Goal: Information Seeking & Learning: Find specific fact

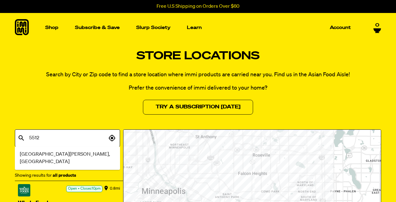
type input "55128"
click at [102, 152] on li "[GEOGRAPHIC_DATA][PERSON_NAME], [GEOGRAPHIC_DATA]" at bounding box center [67, 158] width 105 height 19
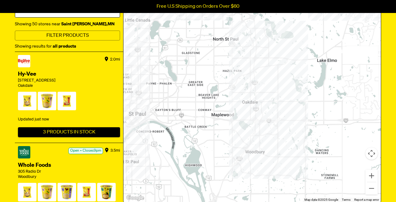
scroll to position [130, 0]
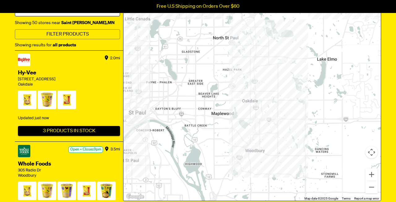
click at [66, 100] on span at bounding box center [66, 101] width 19 height 21
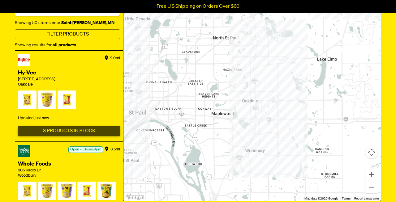
click at [60, 128] on button "3 Products In Stock" at bounding box center [69, 131] width 102 height 10
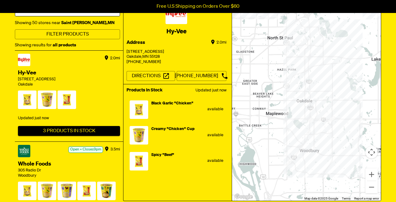
click at [138, 109] on div at bounding box center [138, 110] width 19 height 21
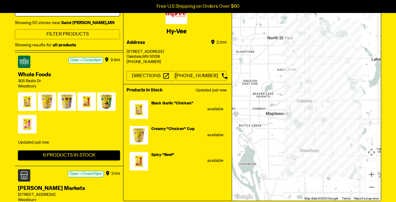
scroll to position [90, 0]
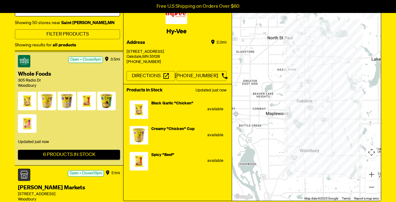
click at [27, 98] on span at bounding box center [27, 102] width 19 height 21
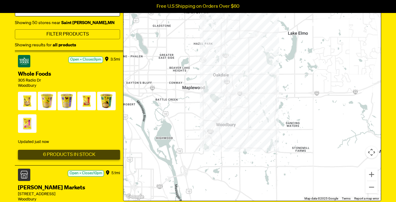
click at [62, 150] on button "6 Products In Stock" at bounding box center [69, 155] width 102 height 10
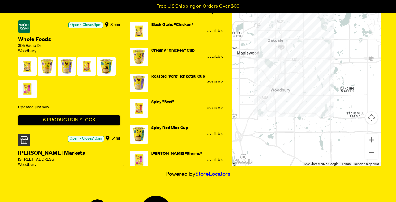
scroll to position [171, 0]
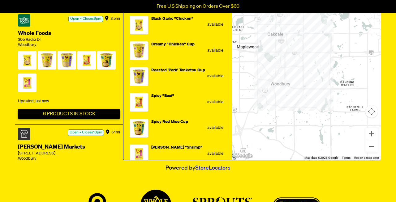
click at [86, 110] on button "6 Products In Stock" at bounding box center [69, 114] width 102 height 10
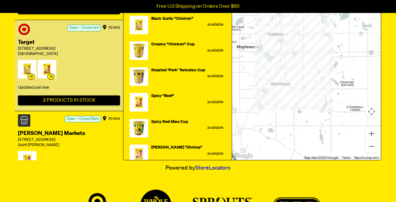
scroll to position [629, 0]
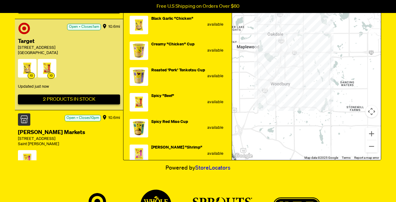
click at [66, 95] on button "2 Products In Stock" at bounding box center [69, 100] width 102 height 10
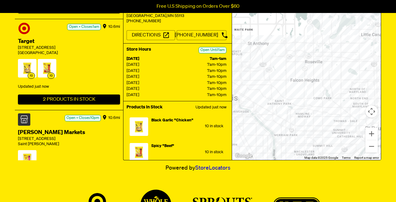
scroll to position [0, 0]
click at [77, 95] on button "2 Products In Stock" at bounding box center [69, 100] width 102 height 10
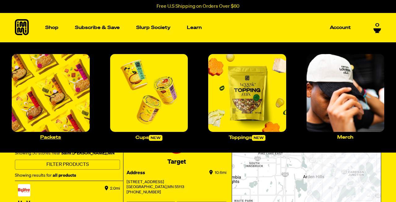
click at [38, 84] on img "Main navigation" at bounding box center [51, 93] width 78 height 78
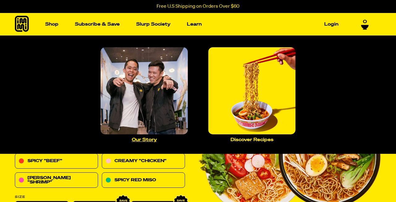
click at [142, 139] on p "Our Story" at bounding box center [144, 140] width 25 height 5
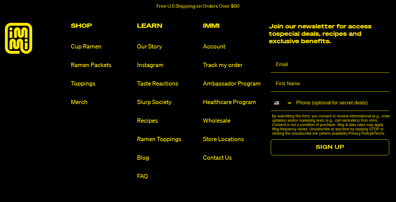
scroll to position [683, 0]
click at [140, 175] on link "FAQ" at bounding box center [167, 176] width 61 height 8
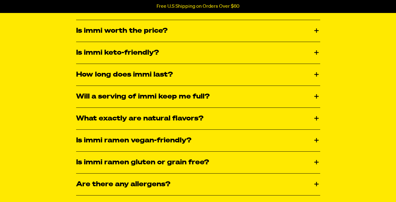
scroll to position [988, 0]
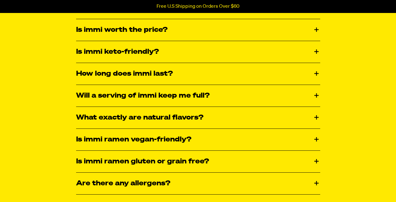
click at [147, 138] on div "Is immi ramen vegan-friendly?" at bounding box center [198, 140] width 244 height 22
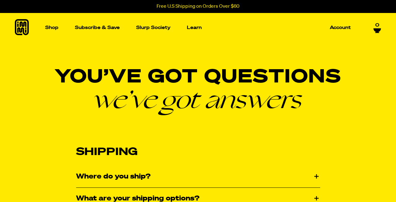
scroll to position [0, 0]
